Goal: Task Accomplishment & Management: Manage account settings

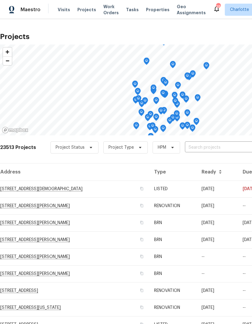
click at [210, 147] on input "text" at bounding box center [219, 147] width 69 height 9
type input "152 f"
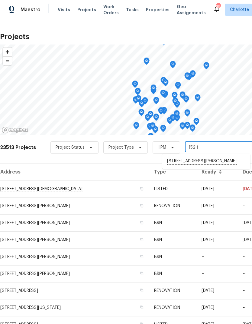
click at [220, 166] on li "152 Farm Springs Dr, Mount Holly, NC 28120" at bounding box center [207, 161] width 88 height 10
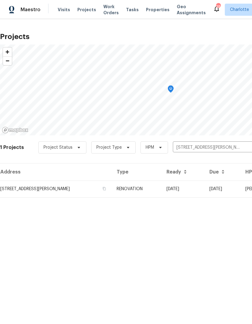
click at [205, 187] on td "09/29/25" at bounding box center [183, 188] width 43 height 17
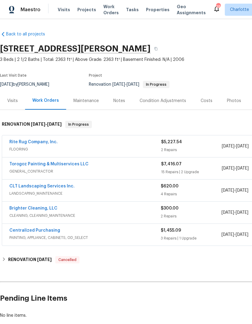
click at [11, 142] on link "Rite Rug Company, Inc." at bounding box center [33, 142] width 48 height 4
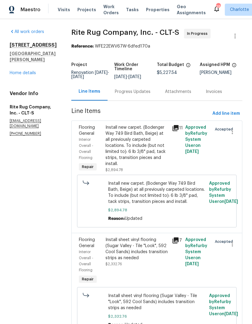
click at [151, 95] on div "Progress Updates" at bounding box center [133, 92] width 36 height 6
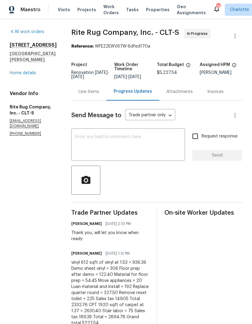
click at [160, 142] on textarea at bounding box center [128, 145] width 107 height 21
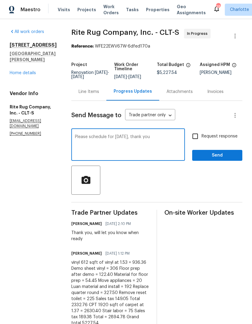
type textarea "Please schedule for Saturday, thank you"
click at [192, 142] on input "Request response" at bounding box center [195, 136] width 13 height 13
checkbox input "true"
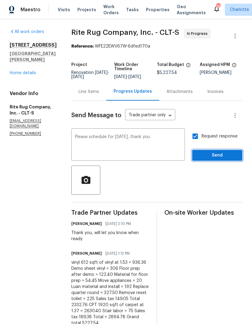
click at [227, 154] on button "Send" at bounding box center [218, 155] width 50 height 11
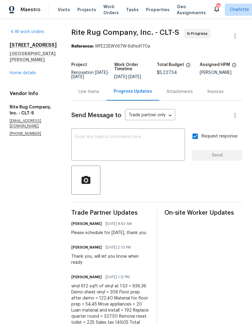
click at [18, 71] on link "Home details" at bounding box center [23, 73] width 26 height 4
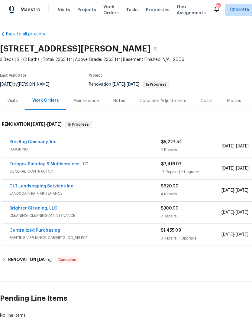
click at [12, 206] on link "Brighter Cleaning, LLC" at bounding box center [33, 208] width 48 height 4
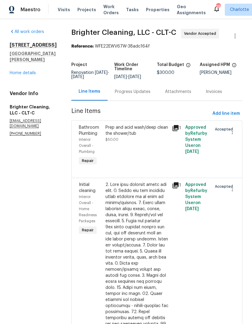
click at [133, 94] on div "Progress Updates" at bounding box center [133, 92] width 36 height 6
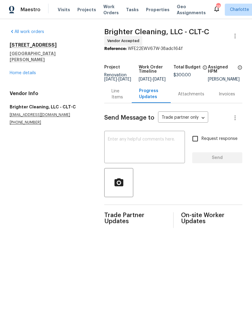
click at [165, 144] on textarea at bounding box center [145, 147] width 74 height 21
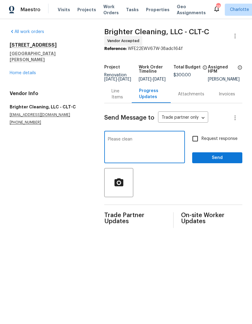
click at [122, 142] on textarea "Please clean" at bounding box center [145, 147] width 74 height 21
click at [119, 143] on textarea "Please clean" at bounding box center [145, 147] width 74 height 21
click at [169, 145] on textarea "Please schedule clean" at bounding box center [145, 147] width 74 height 21
type textarea "Please schedule clean for Monday thank you"
click at [216, 158] on button "Send" at bounding box center [218, 157] width 50 height 11
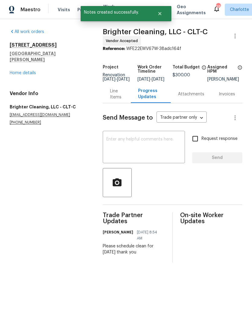
click at [15, 71] on link "Home details" at bounding box center [23, 73] width 26 height 4
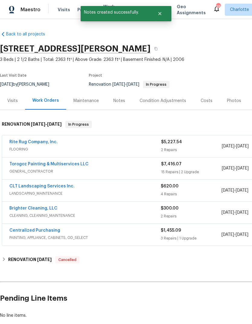
click at [125, 98] on div "Notes" at bounding box center [119, 101] width 26 height 18
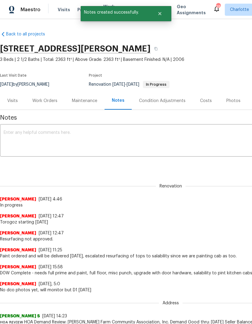
click at [161, 138] on textarea at bounding box center [171, 140] width 335 height 21
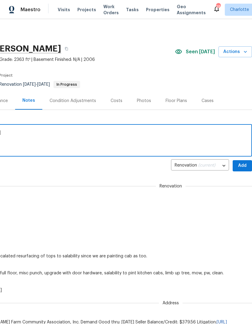
scroll to position [0, 90]
type textarea "Floor Saturday, clean Monday, close out Tuesday"
click at [244, 163] on span "Add" at bounding box center [243, 166] width 10 height 8
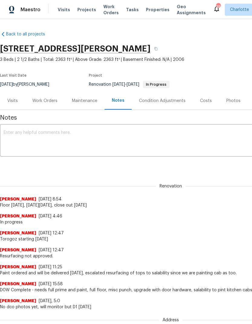
scroll to position [0, 0]
click at [12, 101] on div "Visits" at bounding box center [12, 101] width 11 height 6
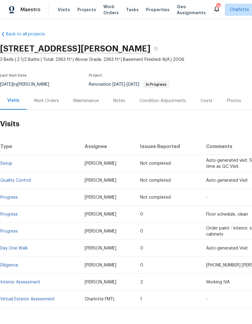
click at [60, 10] on span "Visits" at bounding box center [64, 10] width 12 height 6
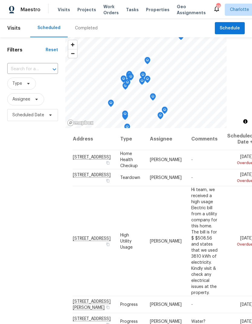
click at [48, 66] on div at bounding box center [50, 69] width 16 height 8
type input "152 far"
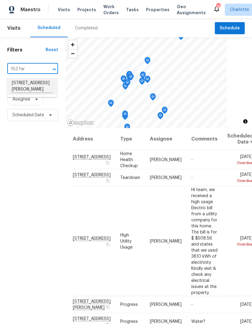
click at [23, 94] on li "152 Farm Springs Dr, Mount Holly, NC 28120" at bounding box center [32, 86] width 51 height 17
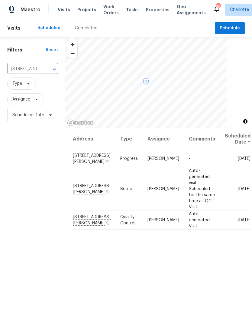
click at [0, 0] on icon at bounding box center [0, 0] width 0 height 0
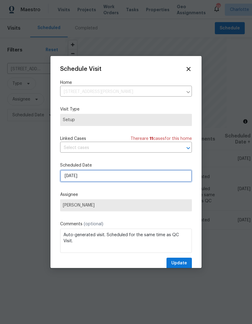
click at [172, 180] on input "10/6/2025" at bounding box center [126, 176] width 132 height 12
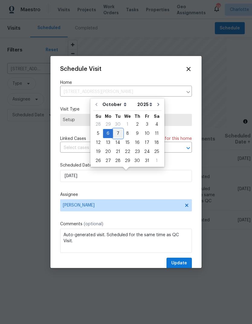
click at [118, 135] on div "7" at bounding box center [118, 133] width 10 height 8
type input "10/7/2025"
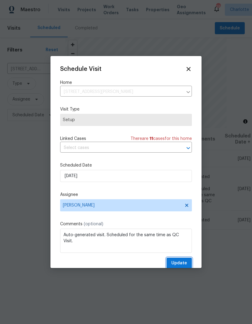
click at [179, 265] on span "Update" at bounding box center [180, 263] width 16 height 8
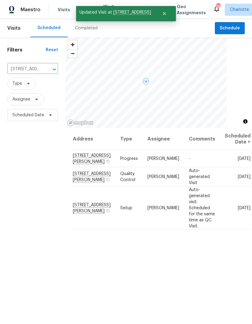
click at [0, 0] on icon at bounding box center [0, 0] width 0 height 0
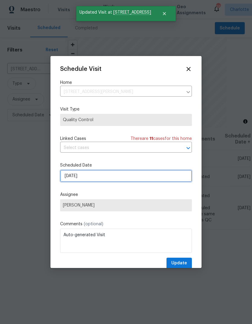
click at [150, 178] on input "10/6/2025" at bounding box center [126, 176] width 132 height 12
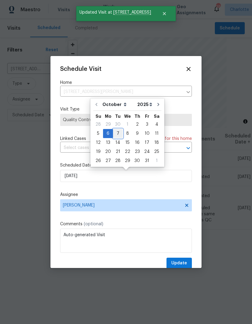
click at [119, 135] on div "7" at bounding box center [118, 133] width 10 height 8
type input "10/7/2025"
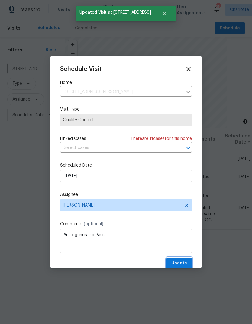
click at [181, 262] on span "Update" at bounding box center [180, 263] width 16 height 8
